Goal: Find specific page/section: Find specific page/section

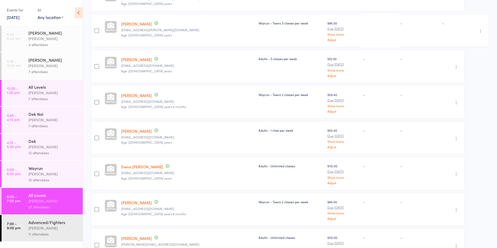
scroll to position [261, 0]
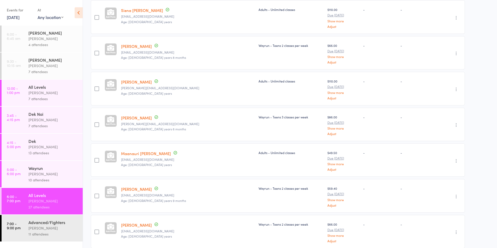
click at [20, 16] on link "13 Oct, 2025" at bounding box center [13, 17] width 13 height 6
click at [38, 55] on span "14" at bounding box center [39, 57] width 4 height 4
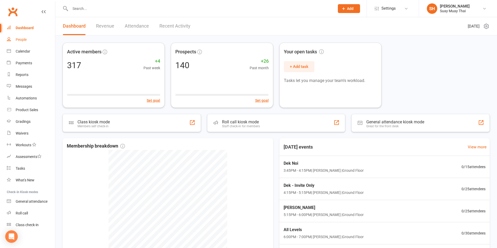
click at [37, 42] on link "People" at bounding box center [31, 40] width 48 height 12
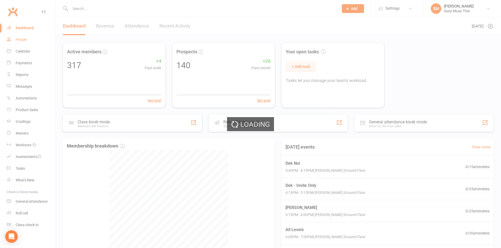
select select "100"
